Goal: Task Accomplishment & Management: Manage account settings

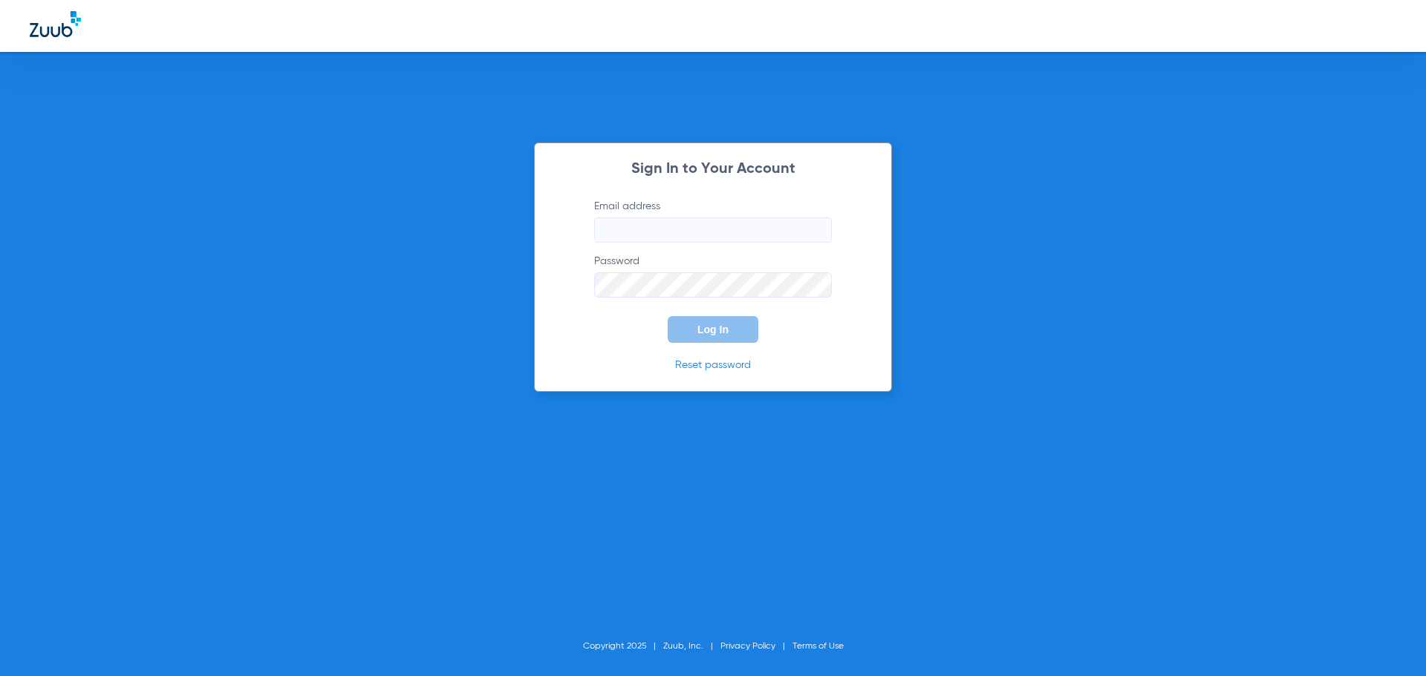
click at [655, 224] on input "Email address" at bounding box center [713, 230] width 238 height 25
type input "[EMAIL_ADDRESS][DOMAIN_NAME]"
click at [668, 316] on button "Log In" at bounding box center [713, 329] width 91 height 27
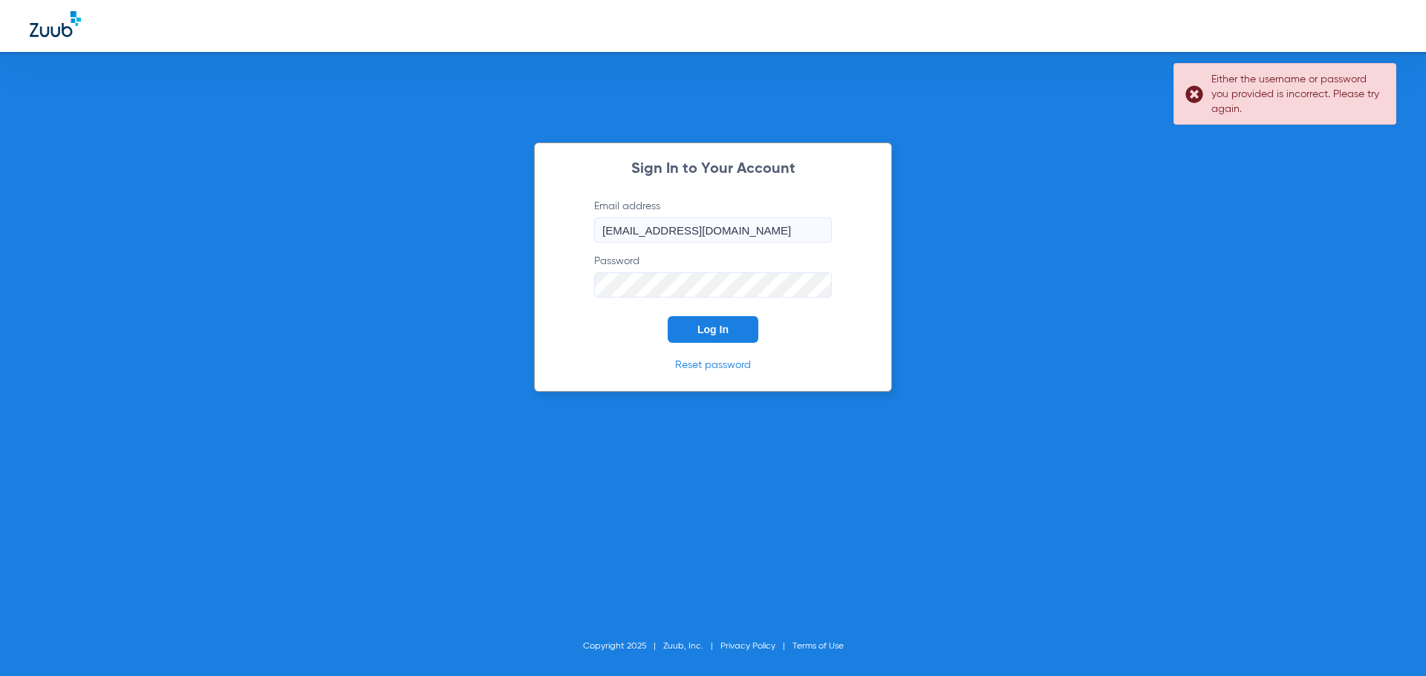
click at [408, 290] on div "Sign In to Your Account Email address [EMAIL_ADDRESS][DOMAIN_NAME] Password Log…" at bounding box center [713, 338] width 1426 height 676
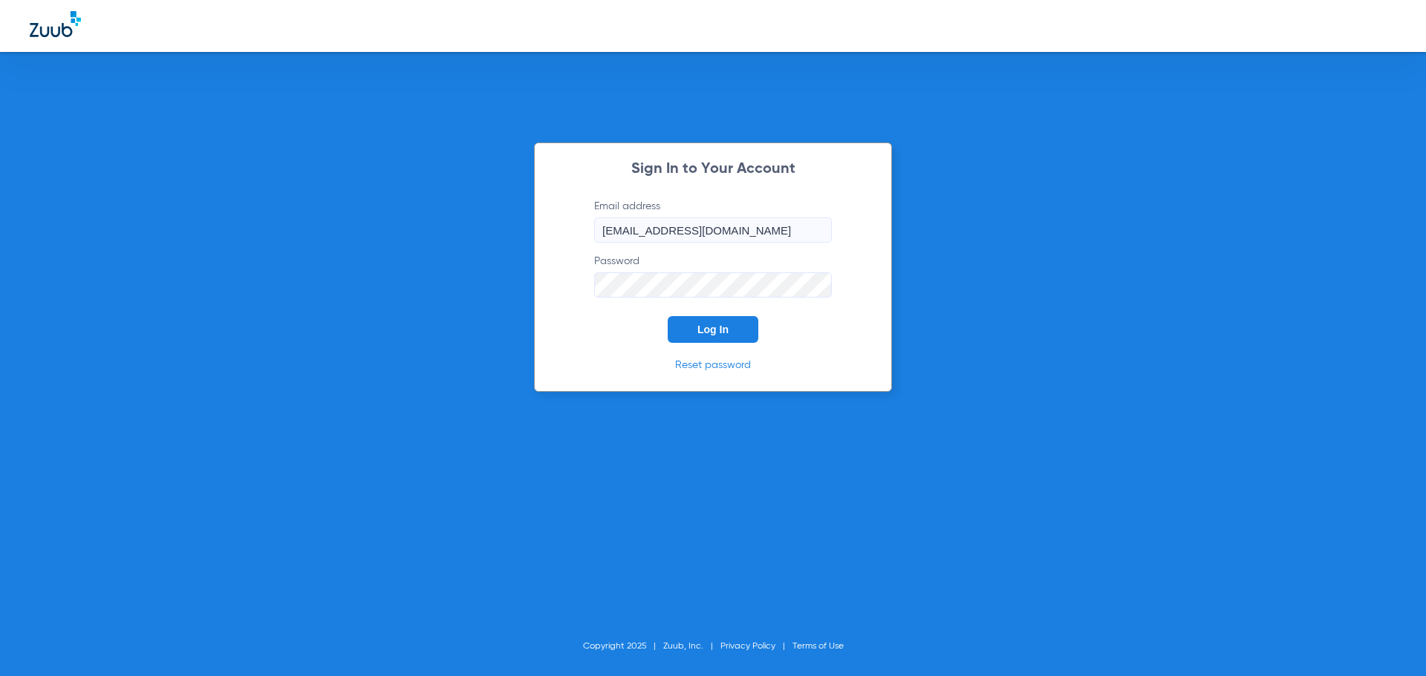
click at [668, 316] on button "Log In" at bounding box center [713, 329] width 91 height 27
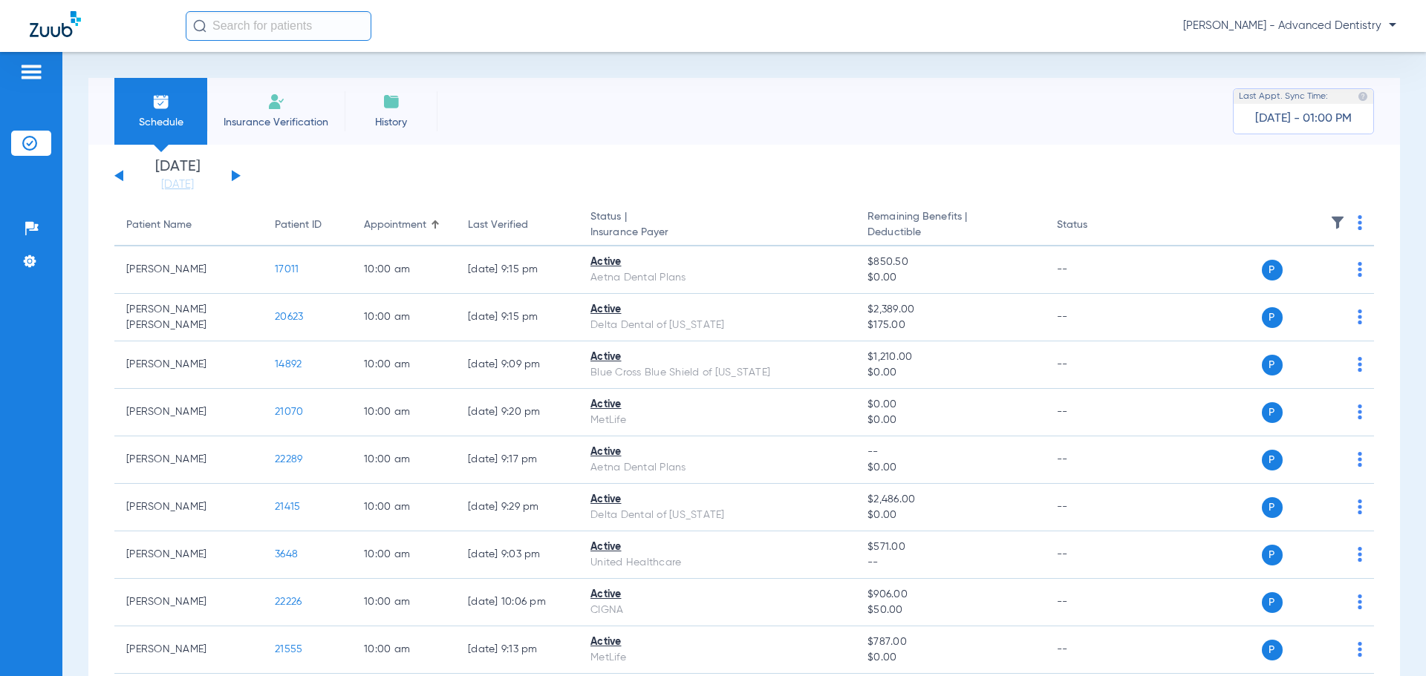
click at [232, 173] on button at bounding box center [236, 175] width 9 height 11
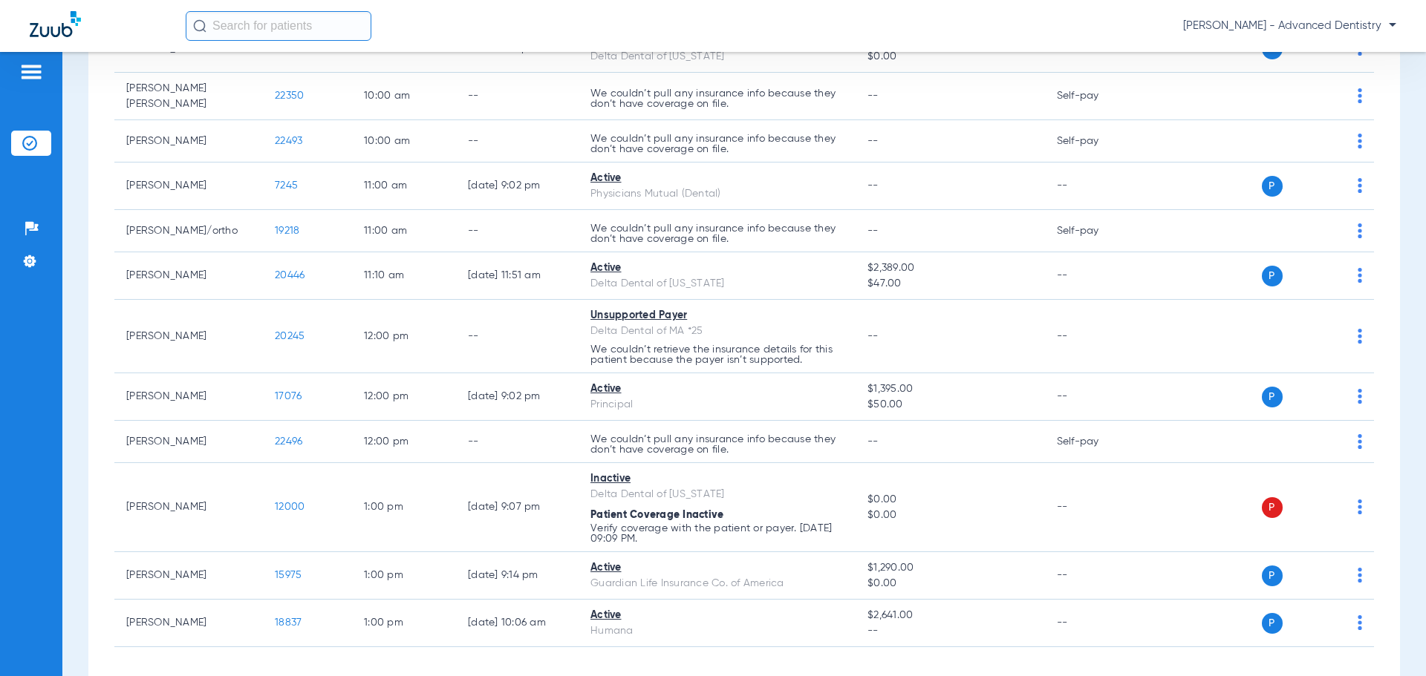
scroll to position [466, 0]
